Goal: Task Accomplishment & Management: Use online tool/utility

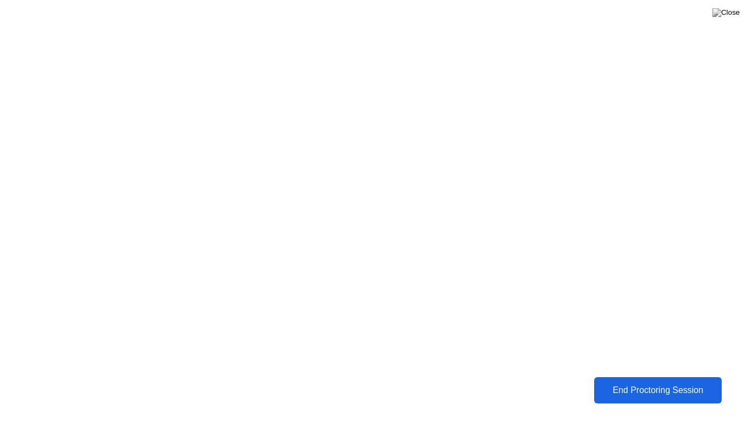
click at [625, 388] on div "End Proctoring Session" at bounding box center [657, 389] width 129 height 10
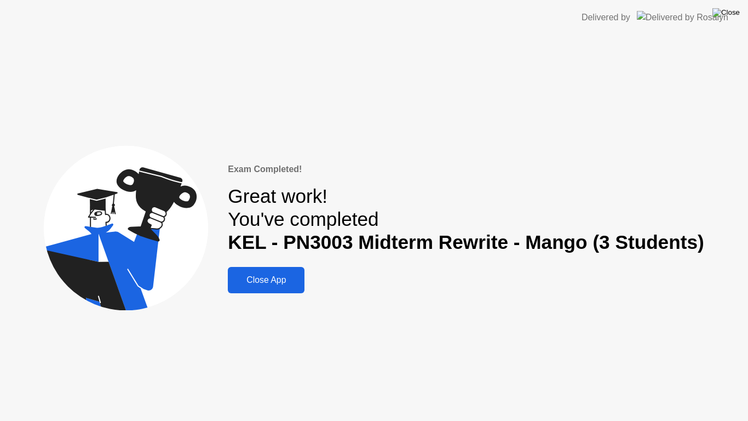
click at [731, 14] on img at bounding box center [726, 12] width 27 height 9
